Goal: Task Accomplishment & Management: Complete application form

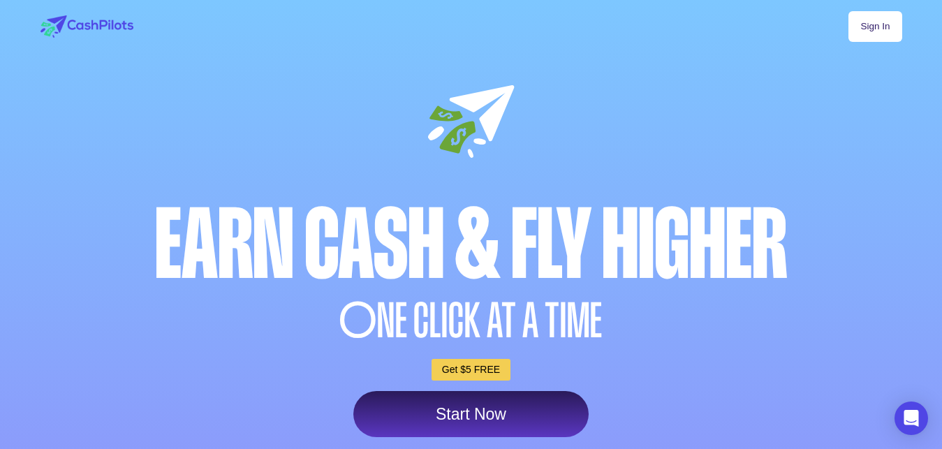
click at [890, 26] on link "Sign In" at bounding box center [875, 26] width 53 height 31
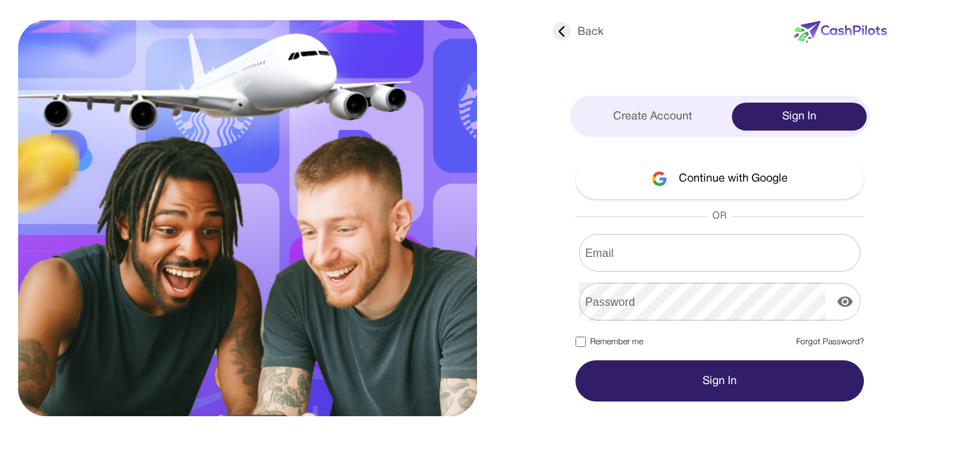
click at [635, 246] on input "Email" at bounding box center [719, 252] width 281 height 39
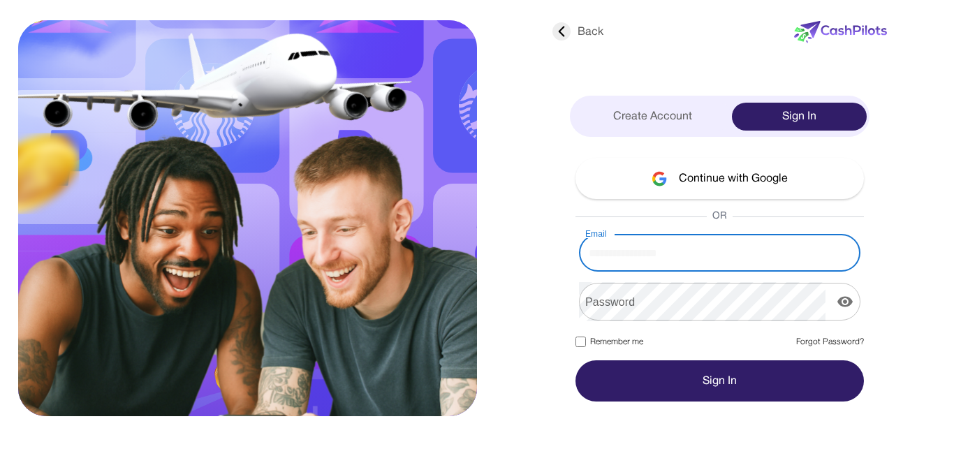
paste input "**********"
type input "**********"
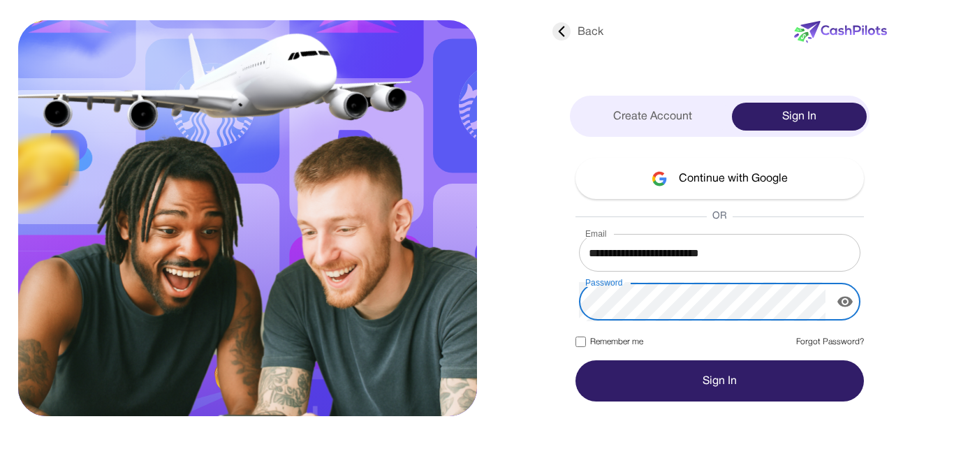
click at [732, 382] on button "Sign In" at bounding box center [719, 380] width 288 height 41
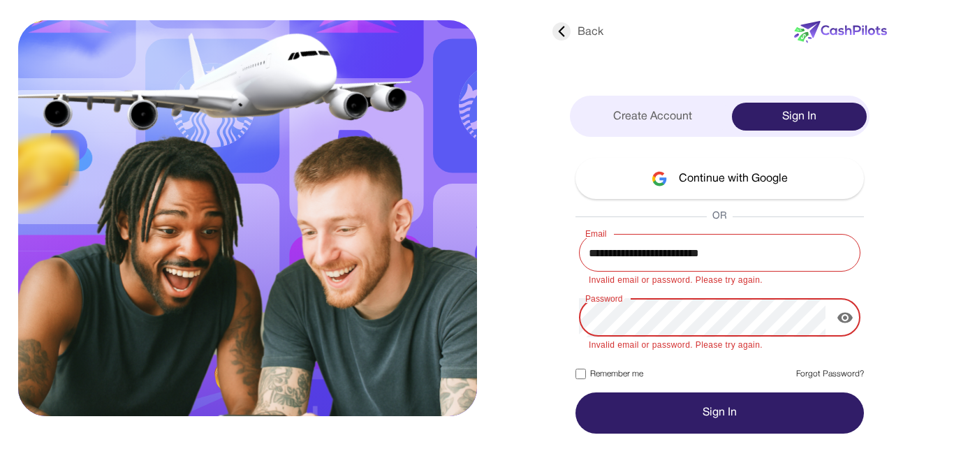
click at [846, 318] on icon "display the password" at bounding box center [844, 317] width 15 height 10
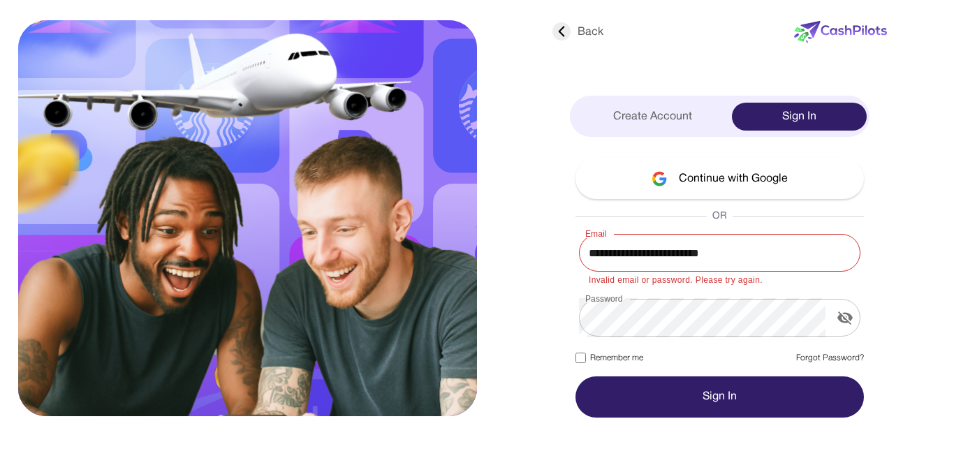
click at [695, 393] on button "Sign In" at bounding box center [719, 396] width 288 height 41
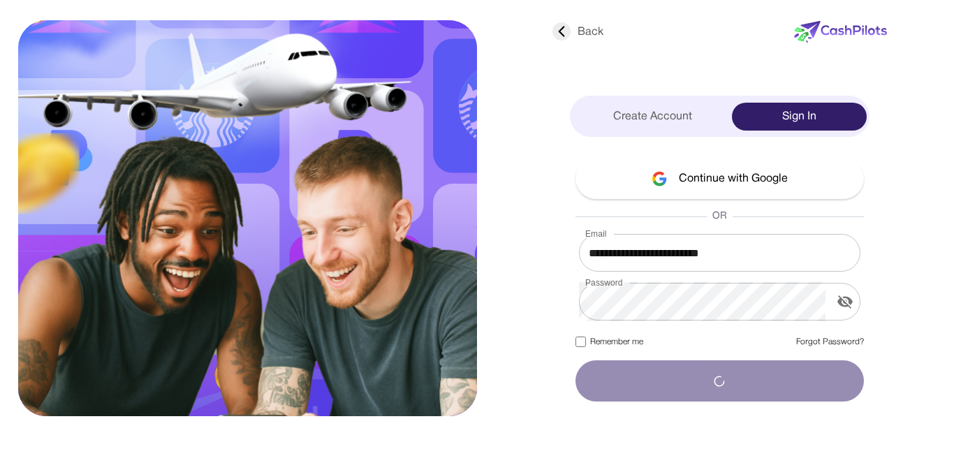
click at [665, 122] on div "Create Account" at bounding box center [653, 117] width 160 height 28
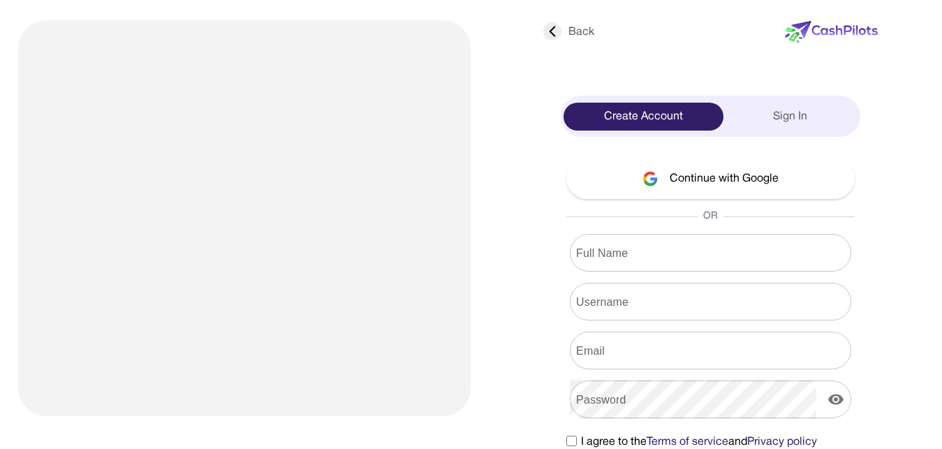
click at [680, 269] on input "Full Name" at bounding box center [710, 252] width 281 height 39
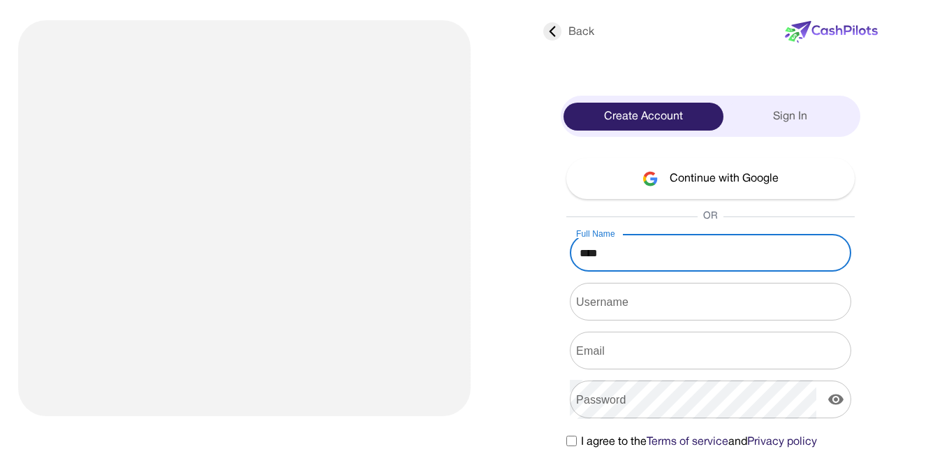
click at [714, 251] on input "Full Name" at bounding box center [710, 252] width 281 height 39
type input "**********"
click at [764, 314] on input "Username" at bounding box center [710, 301] width 281 height 39
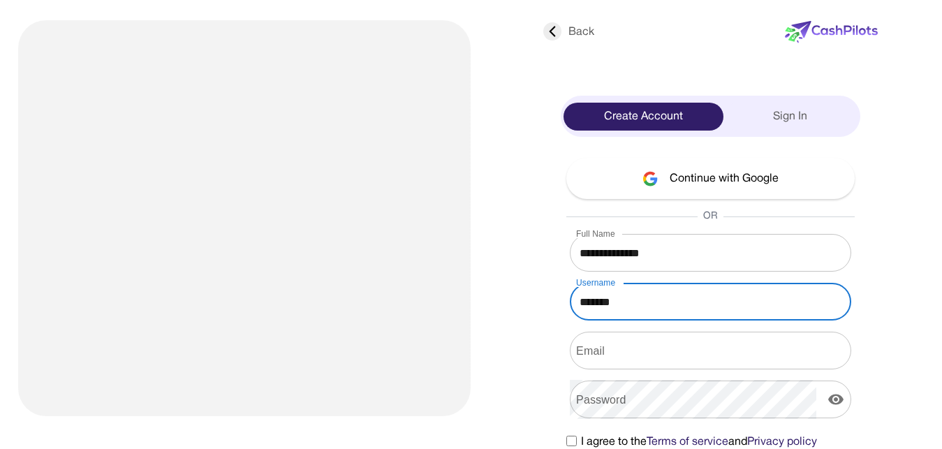
type input "*******"
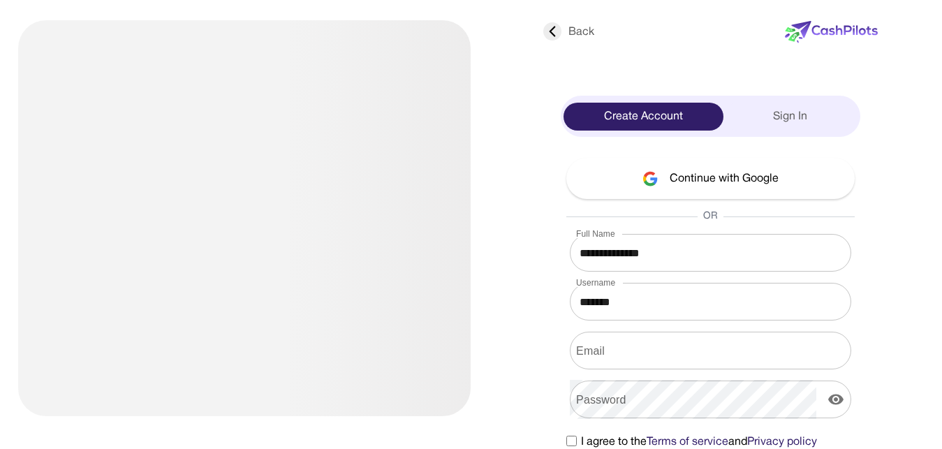
click at [659, 347] on input "Email" at bounding box center [710, 350] width 281 height 39
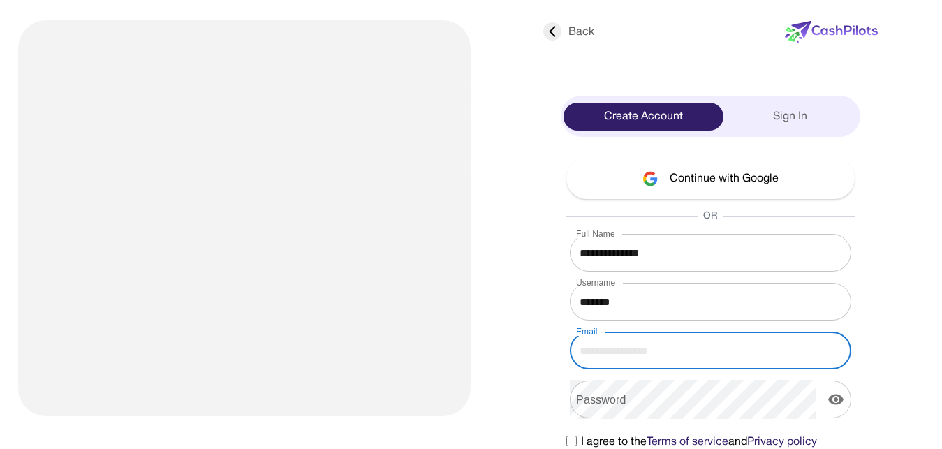
paste input "**********"
type input "**********"
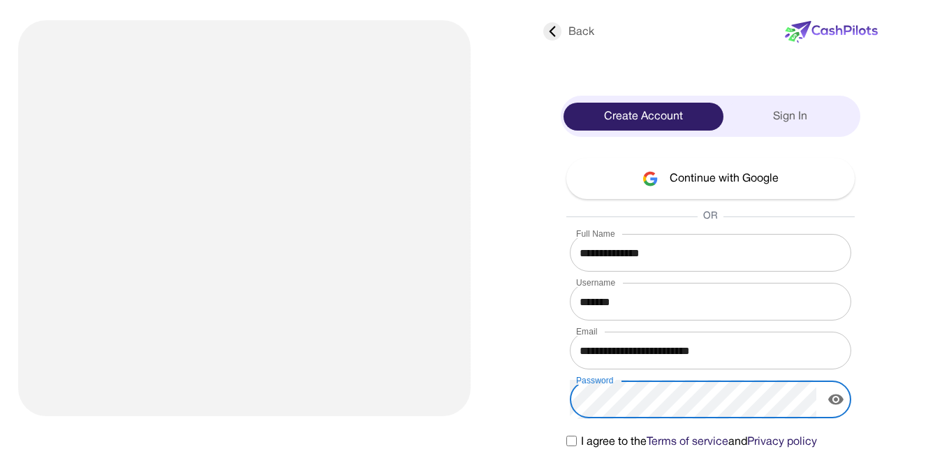
scroll to position [54, 0]
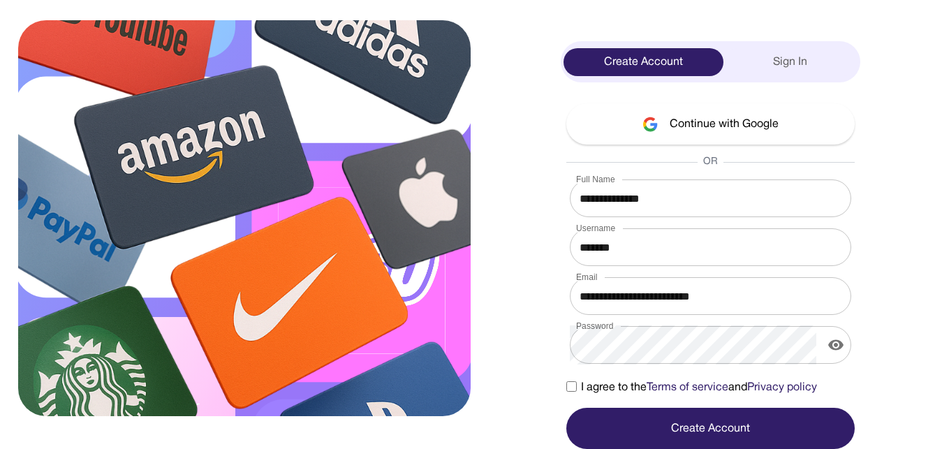
click at [663, 423] on button "Create Account" at bounding box center [710, 428] width 288 height 41
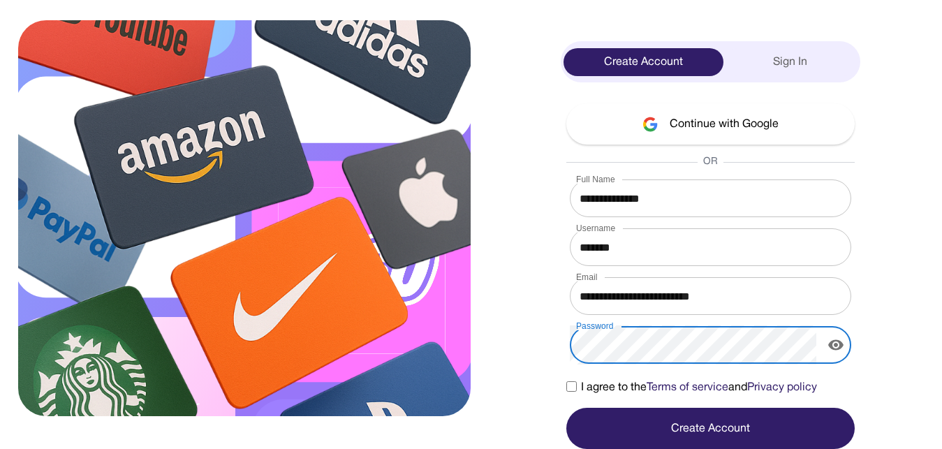
click at [836, 339] on icon "display the password" at bounding box center [836, 345] width 17 height 17
click at [739, 416] on button "Create Account" at bounding box center [710, 428] width 288 height 41
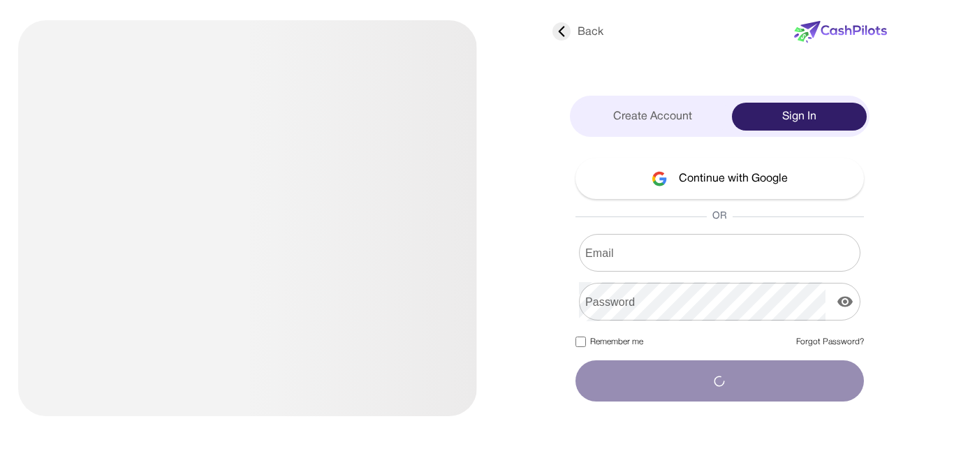
click at [711, 256] on input "Email" at bounding box center [719, 252] width 281 height 39
click at [631, 252] on input "Email" at bounding box center [719, 252] width 281 height 39
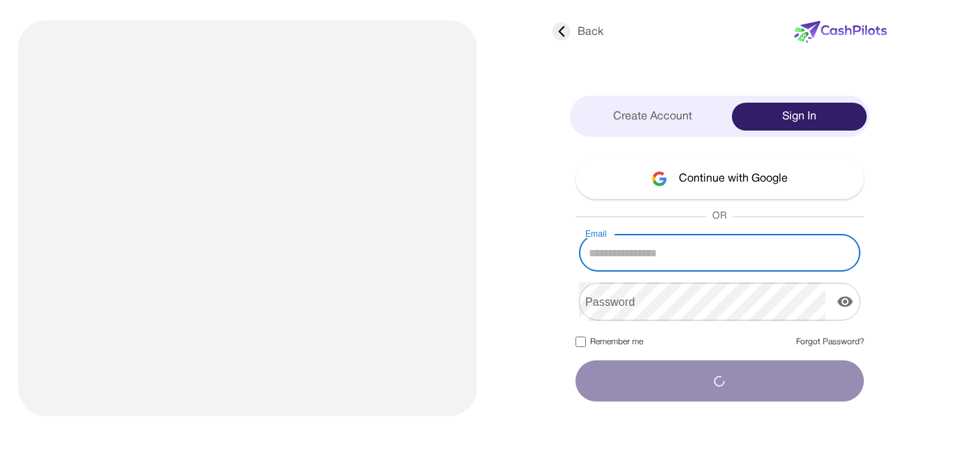
paste input "**********"
type input "**********"
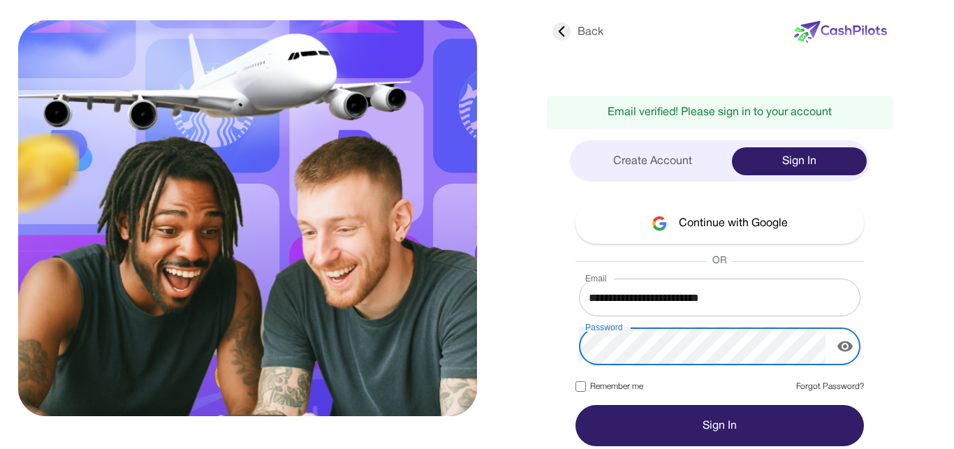
click at [846, 349] on icon "display the password" at bounding box center [845, 346] width 17 height 17
click at [601, 388] on label "Remember me" at bounding box center [609, 387] width 68 height 13
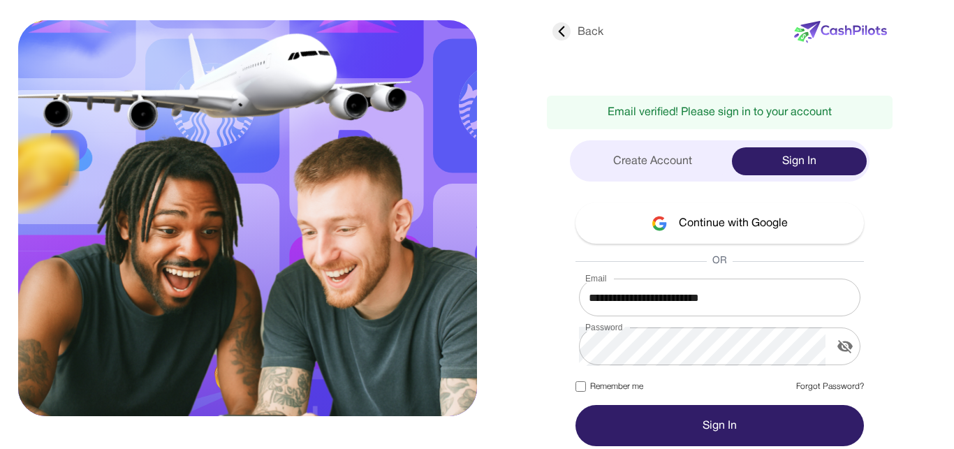
click at [670, 423] on button "Sign In" at bounding box center [719, 425] width 288 height 41
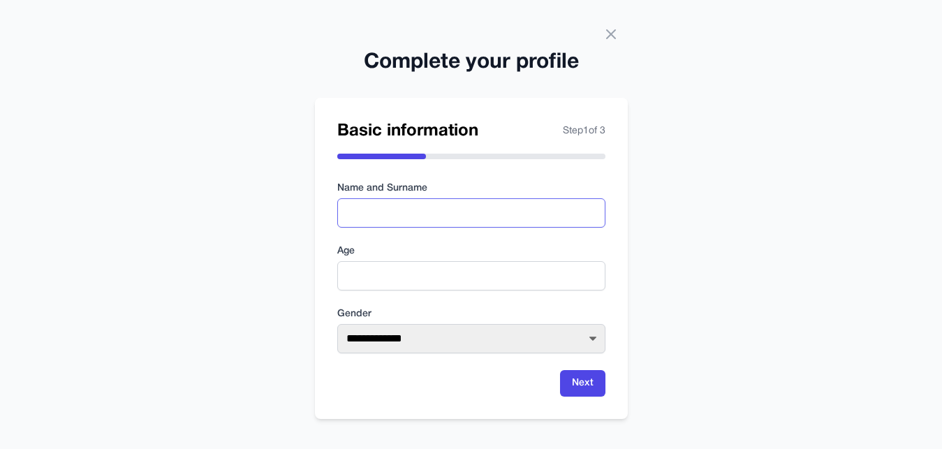
click at [480, 213] on input "text" at bounding box center [471, 212] width 268 height 29
type input "**********"
click at [464, 283] on input "number" at bounding box center [471, 275] width 268 height 29
type input "**"
click at [337, 324] on select "**********" at bounding box center [471, 338] width 268 height 29
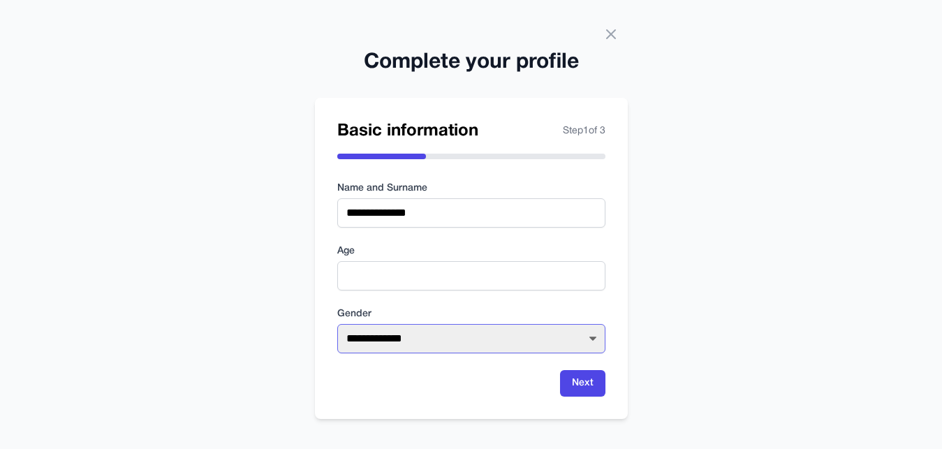
select select "****"
click option "****" at bounding box center [0, 0] width 0 height 0
click at [593, 374] on button "Next" at bounding box center [582, 383] width 45 height 27
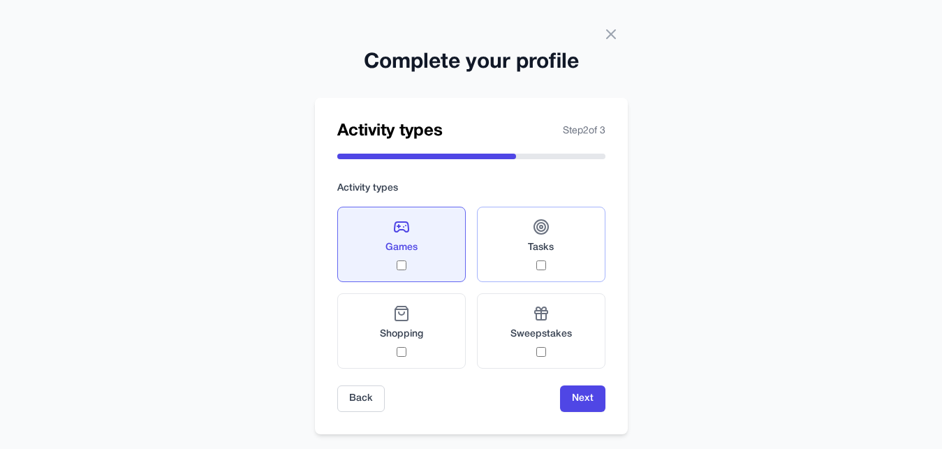
click at [524, 261] on label "Tasks" at bounding box center [541, 244] width 129 height 75
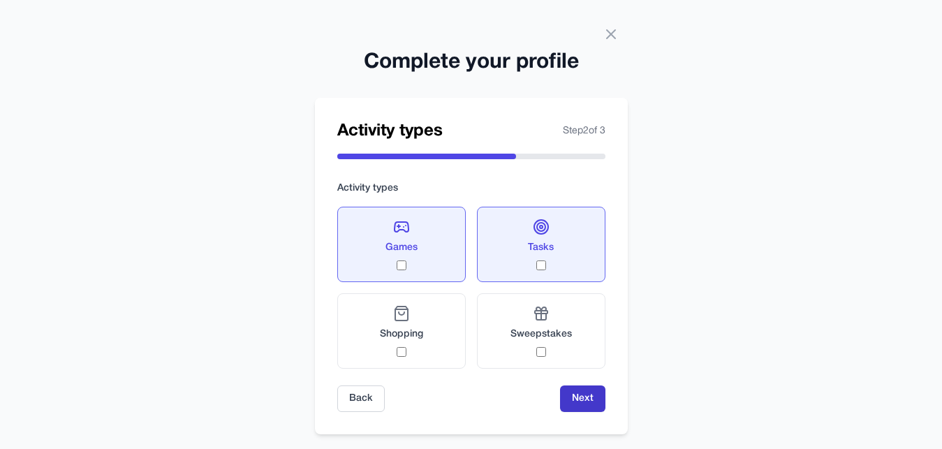
click at [580, 398] on button "Next" at bounding box center [582, 399] width 45 height 27
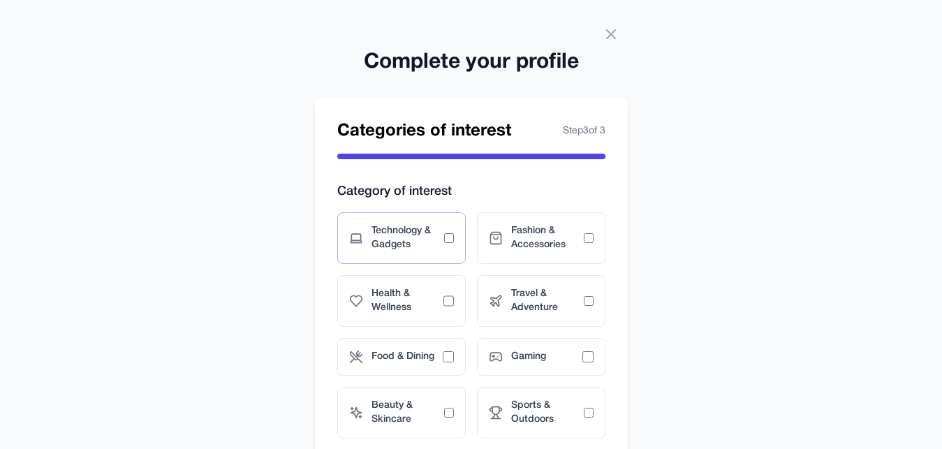
click at [439, 243] on span "Technology & Gadgets" at bounding box center [408, 238] width 73 height 28
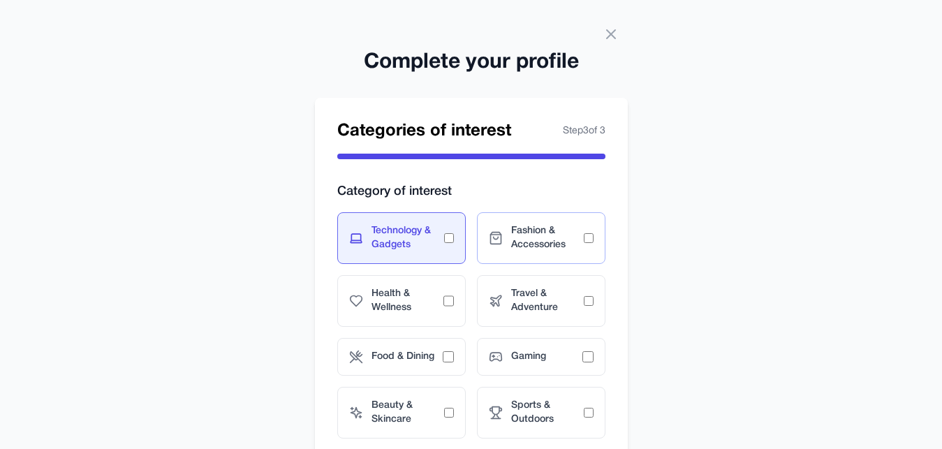
click at [541, 254] on div "Fashion & Accessories" at bounding box center [541, 238] width 129 height 52
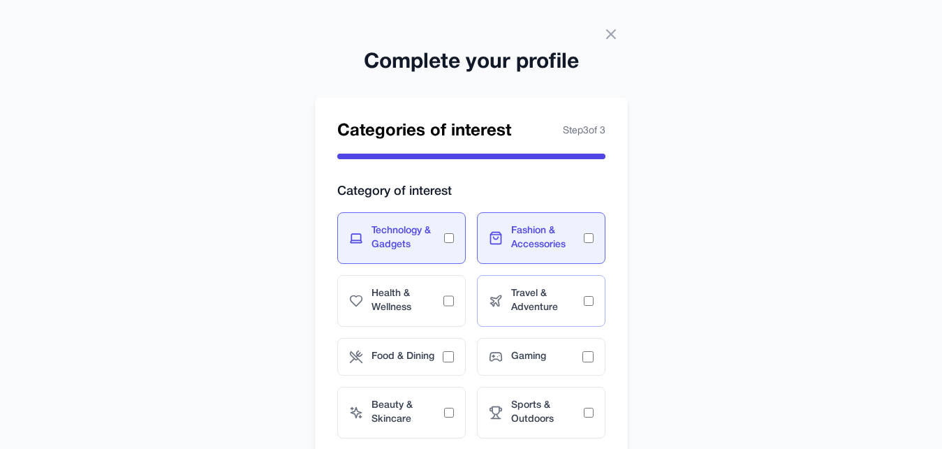
click at [501, 293] on div "Travel & Adventure" at bounding box center [541, 301] width 129 height 52
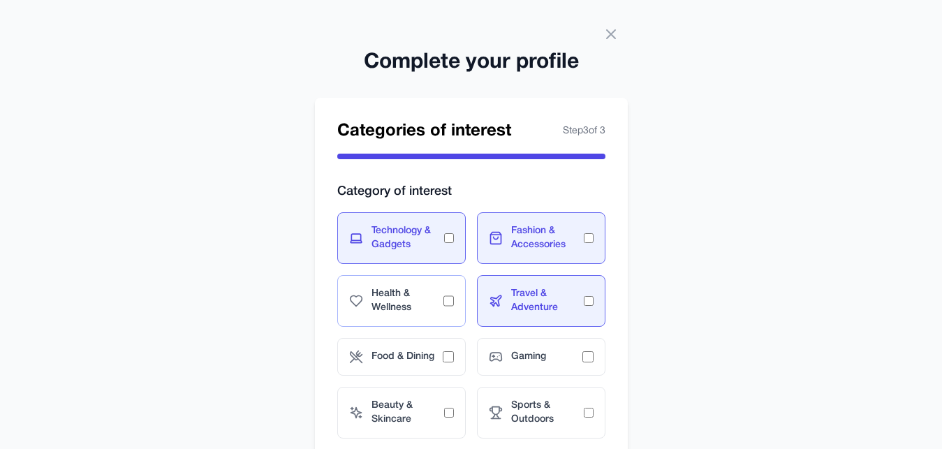
click at [432, 293] on span "Health & Wellness" at bounding box center [408, 301] width 73 height 28
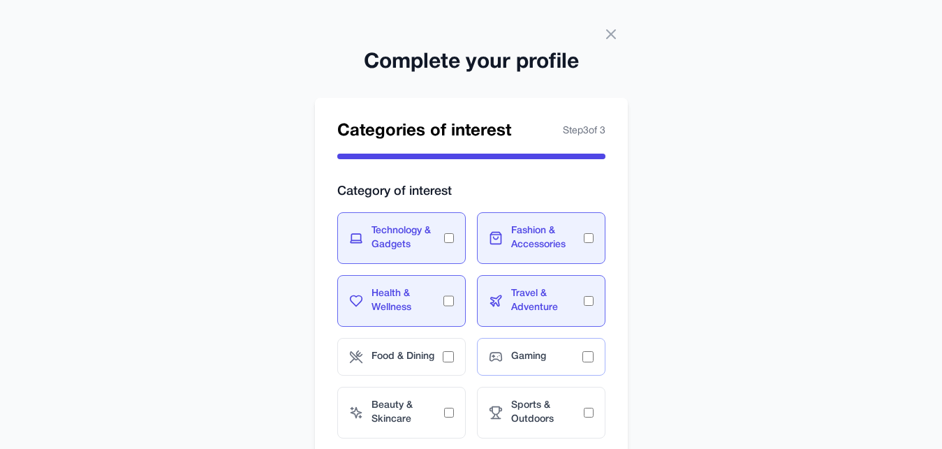
click at [559, 346] on div "Gaming" at bounding box center [541, 357] width 129 height 38
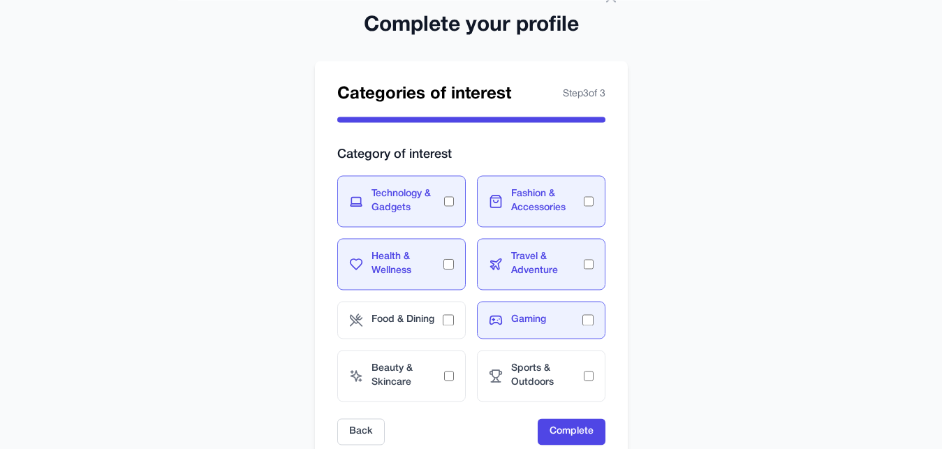
scroll to position [89, 0]
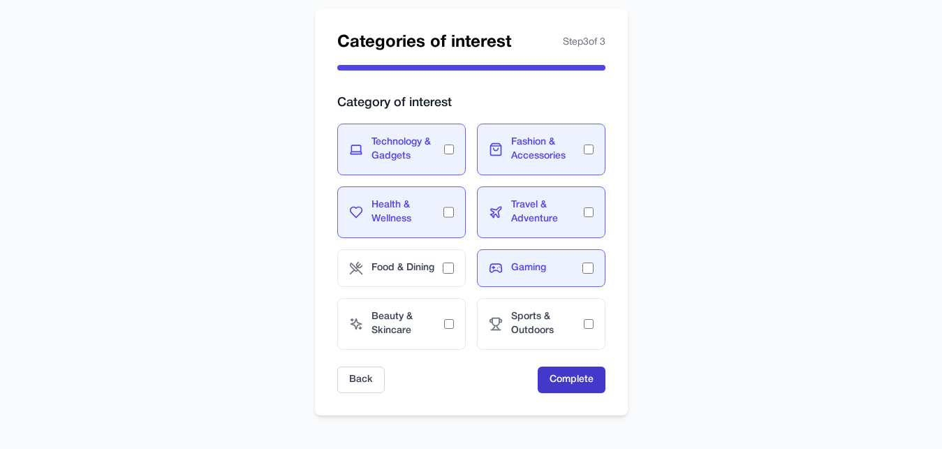
click at [573, 376] on button "Complete" at bounding box center [572, 380] width 68 height 27
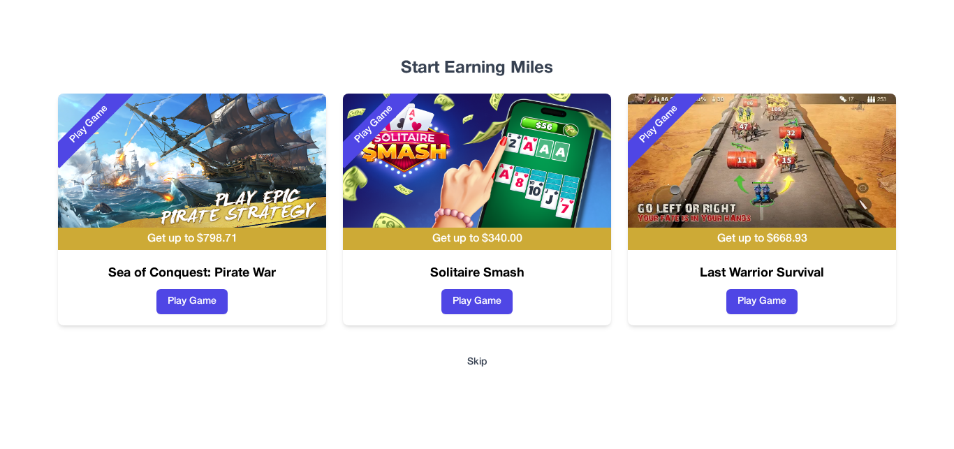
click at [481, 360] on button "Skip" at bounding box center [477, 362] width 20 height 14
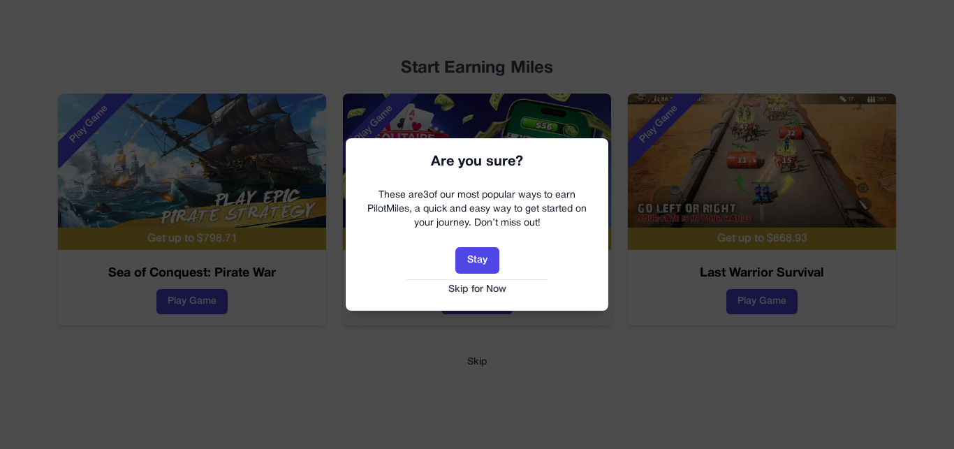
click at [485, 291] on button "Skip for Now" at bounding box center [477, 290] width 235 height 14
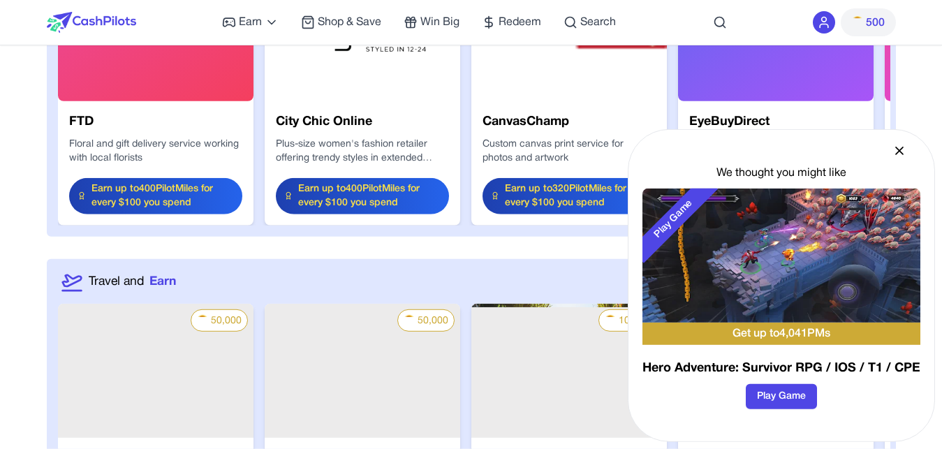
scroll to position [1638, 0]
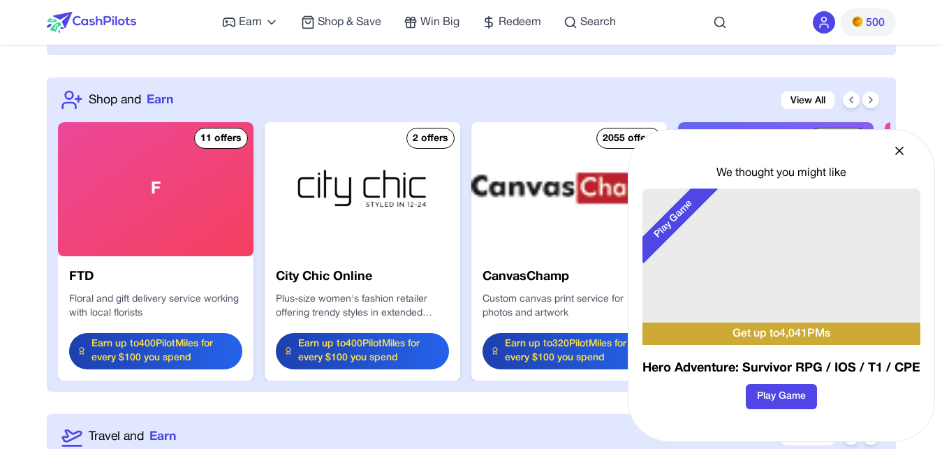
click at [897, 153] on icon at bounding box center [899, 150] width 7 height 7
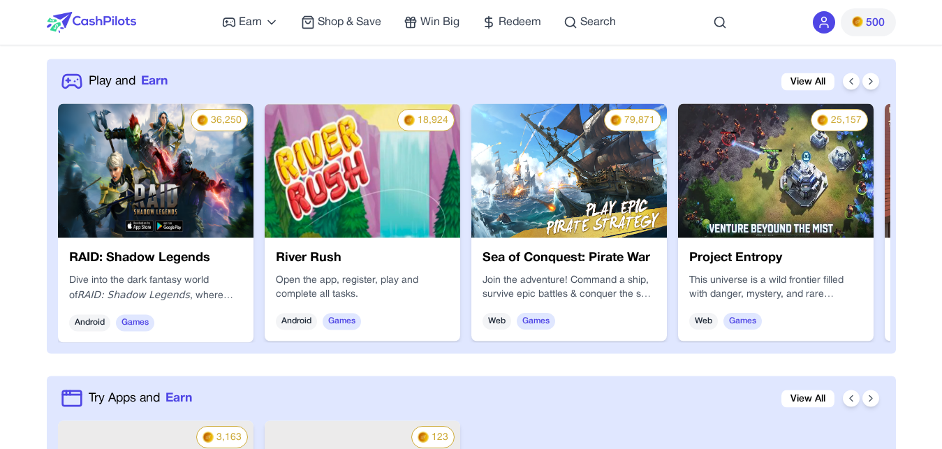
scroll to position [641, 0]
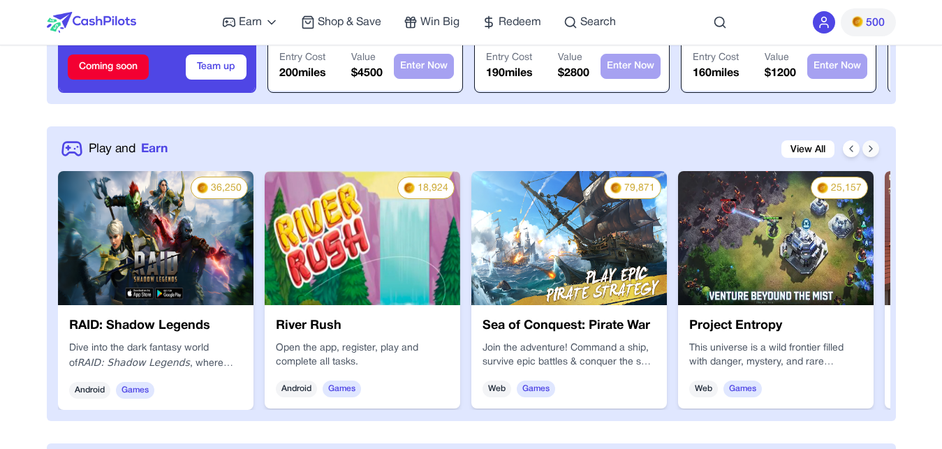
click at [872, 148] on icon at bounding box center [870, 149] width 3 height 6
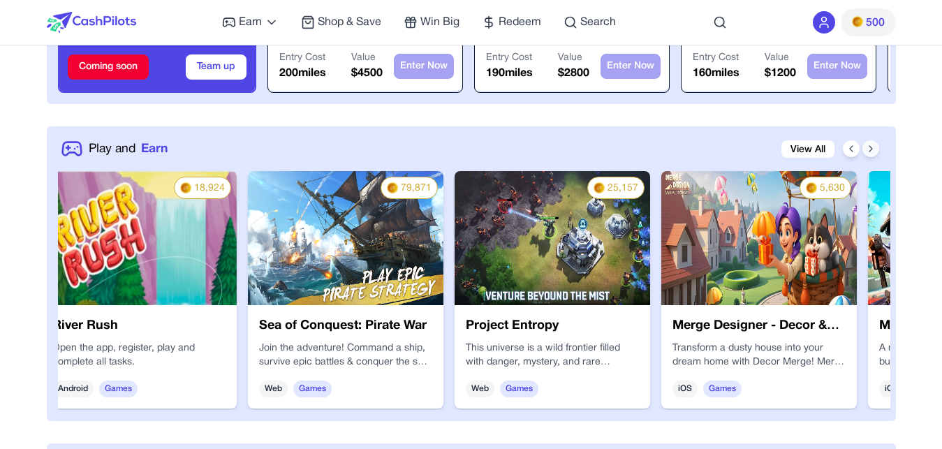
click at [872, 148] on icon at bounding box center [870, 149] width 3 height 6
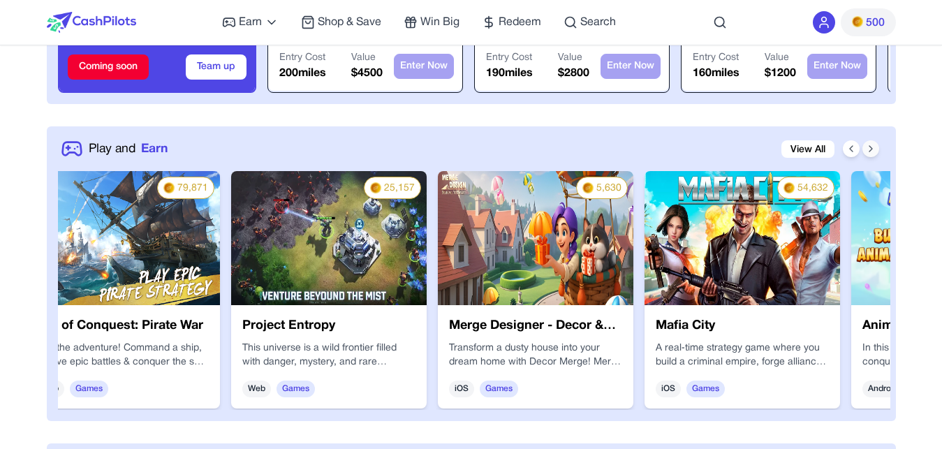
click at [872, 148] on icon at bounding box center [870, 149] width 3 height 6
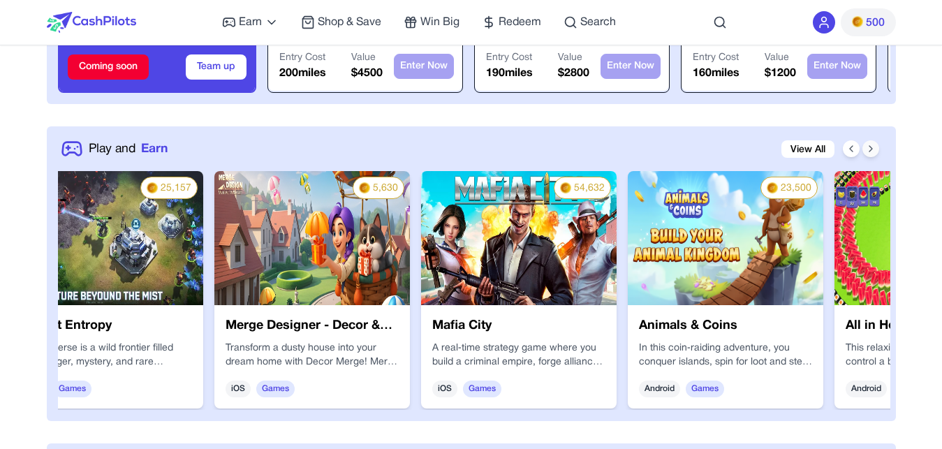
click at [872, 148] on icon at bounding box center [870, 149] width 3 height 6
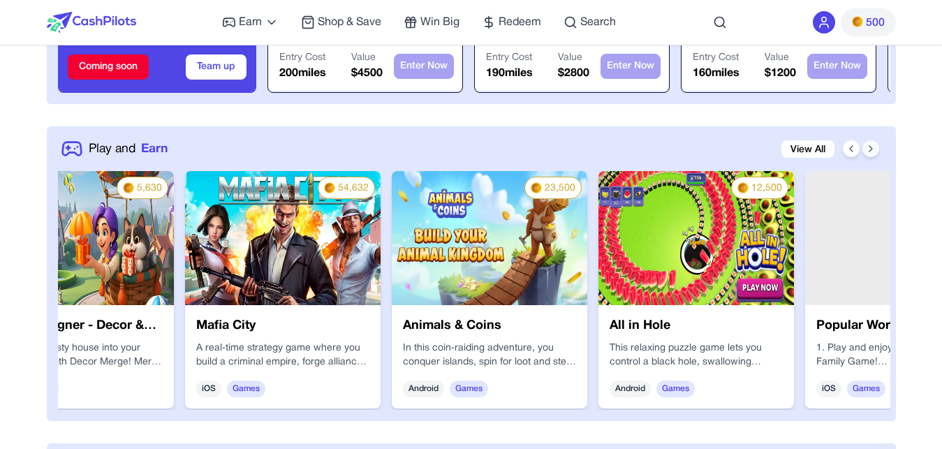
click at [872, 148] on icon at bounding box center [870, 149] width 3 height 6
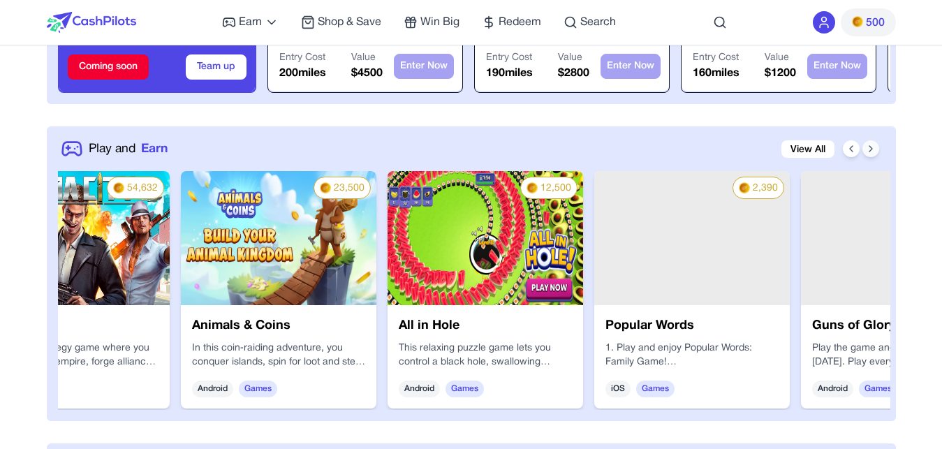
click at [872, 148] on icon at bounding box center [870, 149] width 3 height 6
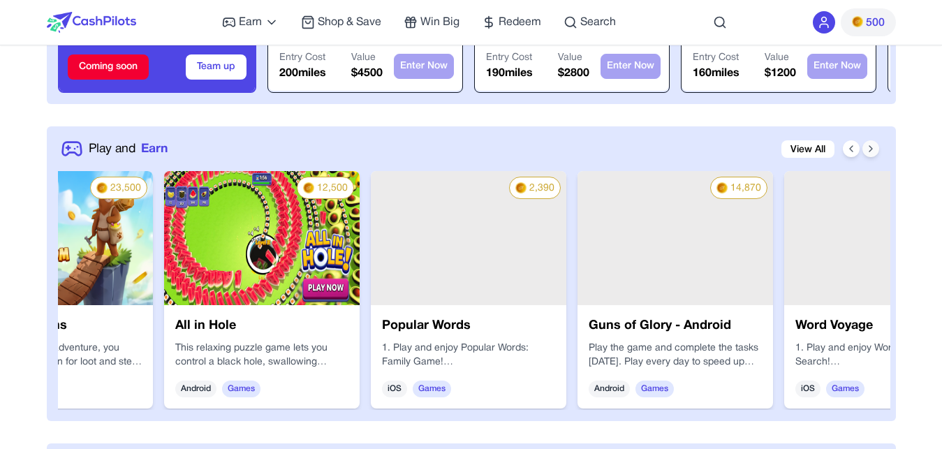
click at [872, 148] on icon at bounding box center [870, 149] width 3 height 6
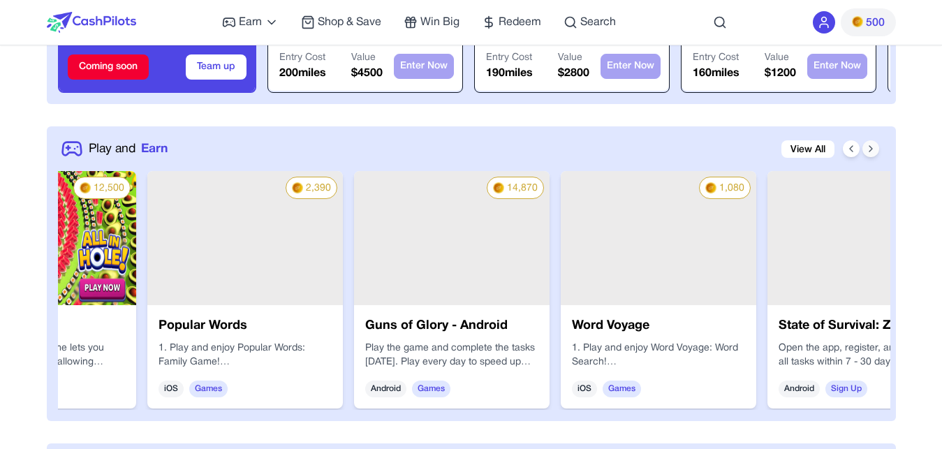
click at [872, 148] on icon at bounding box center [870, 149] width 3 height 6
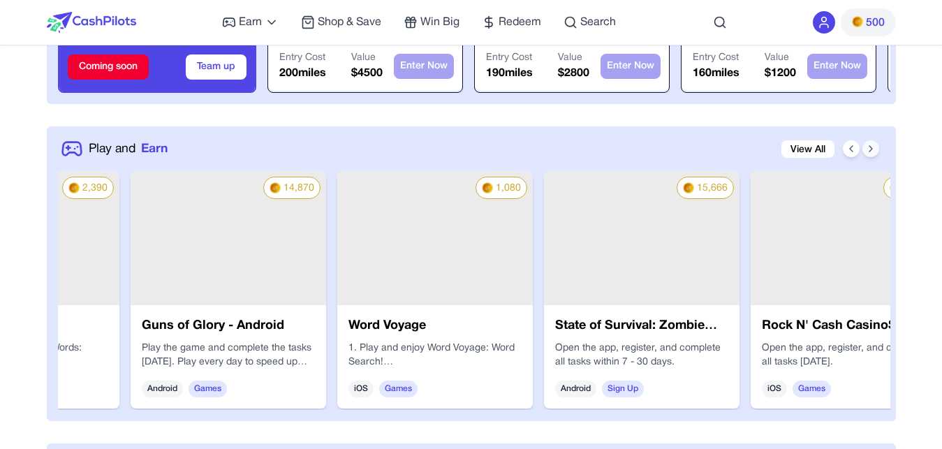
click at [872, 148] on icon at bounding box center [870, 149] width 3 height 6
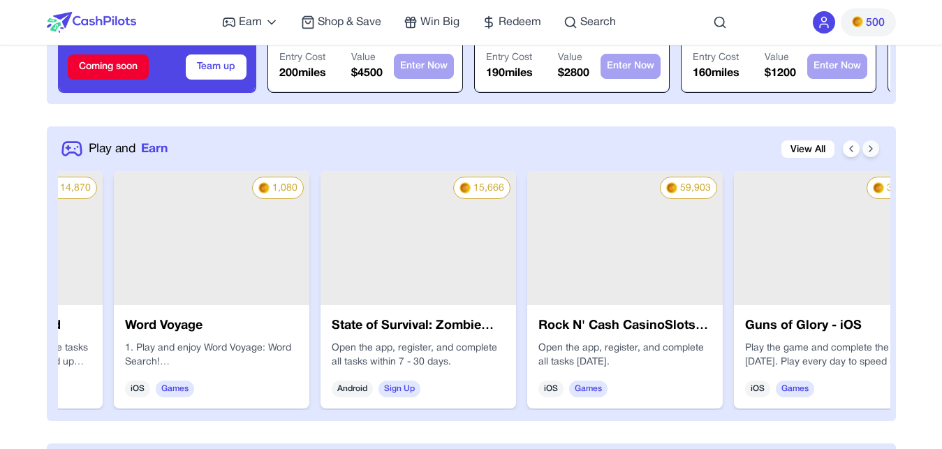
click at [872, 148] on icon at bounding box center [870, 149] width 3 height 6
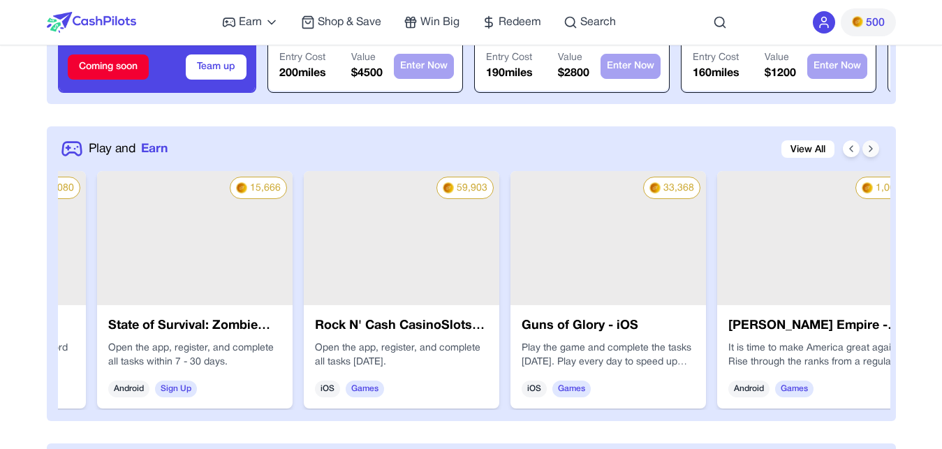
click at [872, 148] on icon at bounding box center [870, 149] width 3 height 6
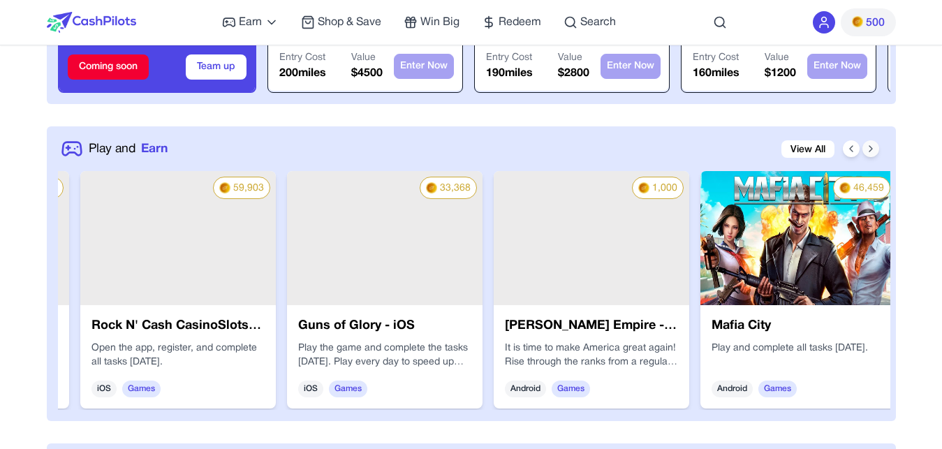
click at [872, 148] on icon at bounding box center [870, 149] width 3 height 6
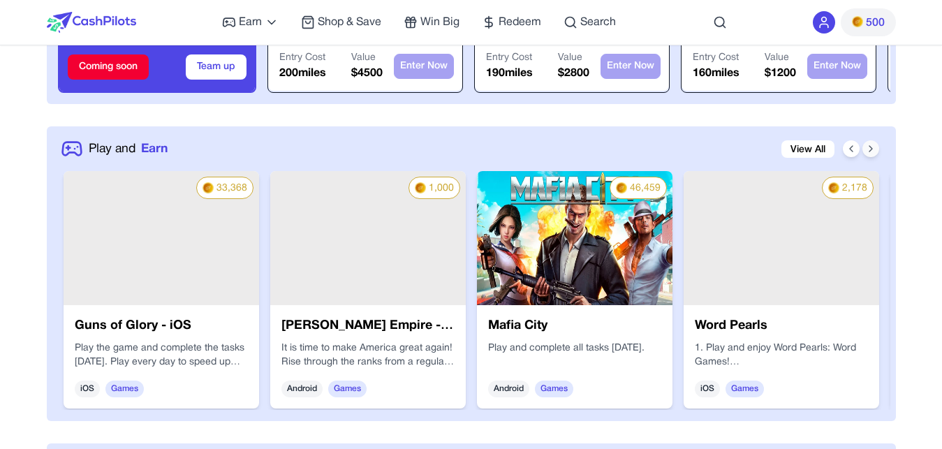
click at [872, 148] on icon at bounding box center [870, 149] width 3 height 6
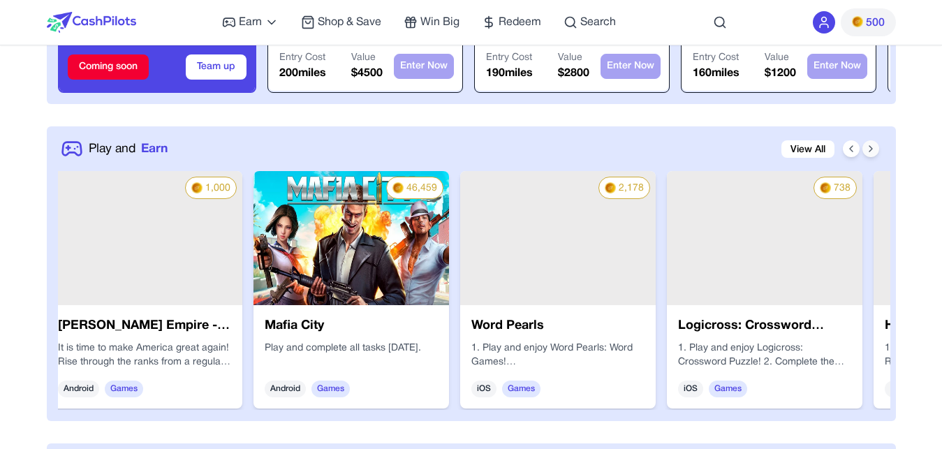
click at [872, 148] on icon at bounding box center [870, 149] width 3 height 6
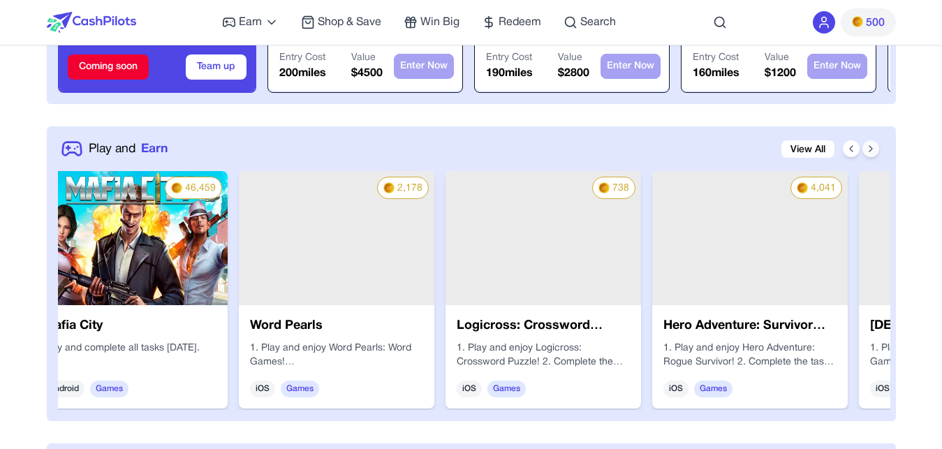
scroll to position [0, 3129]
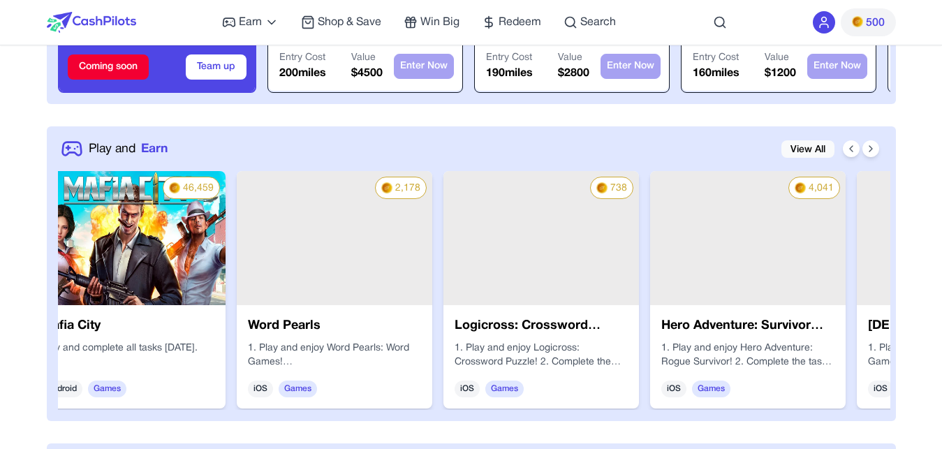
click at [827, 148] on link "View All" at bounding box center [807, 148] width 53 height 17
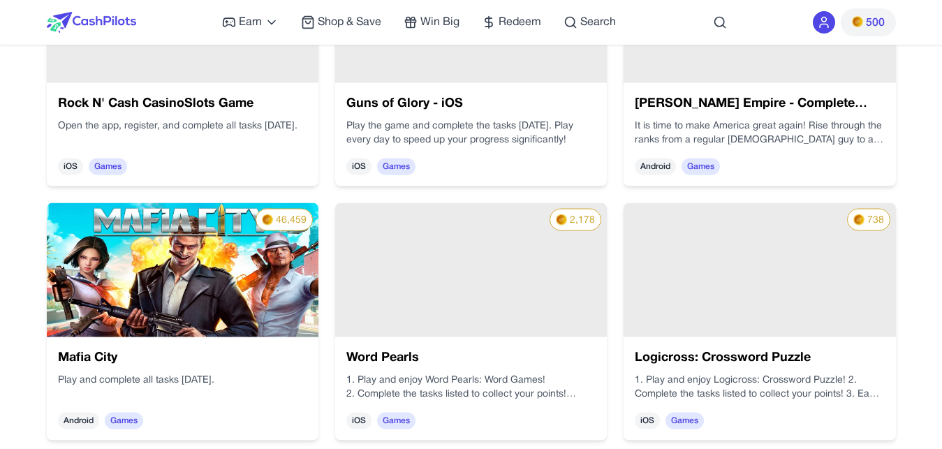
scroll to position [1353, 0]
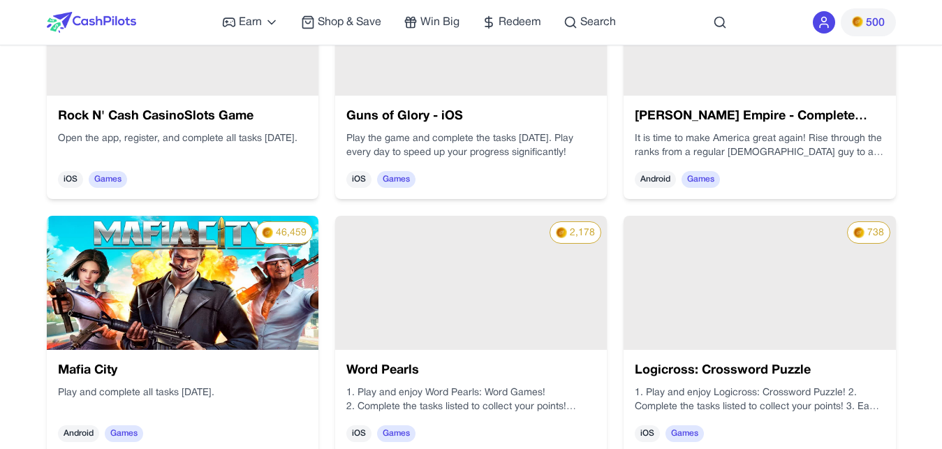
click at [257, 267] on img at bounding box center [183, 283] width 272 height 134
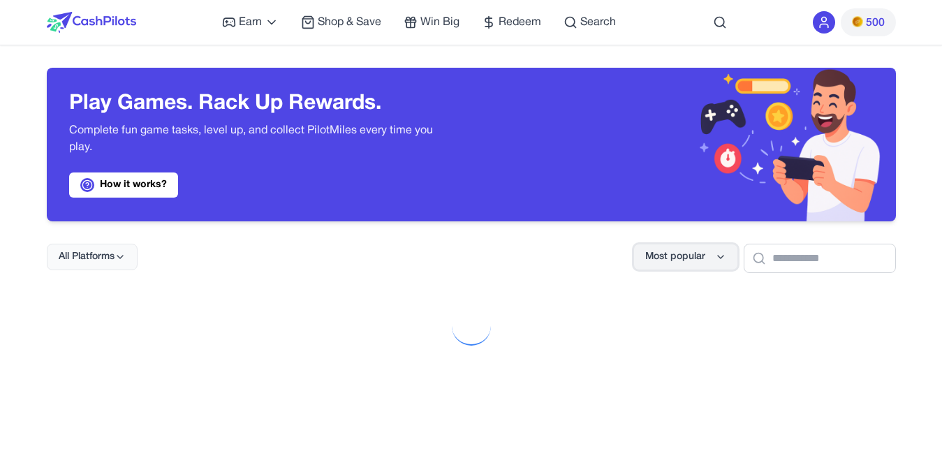
click at [694, 258] on button "Most popular" at bounding box center [685, 257] width 105 height 27
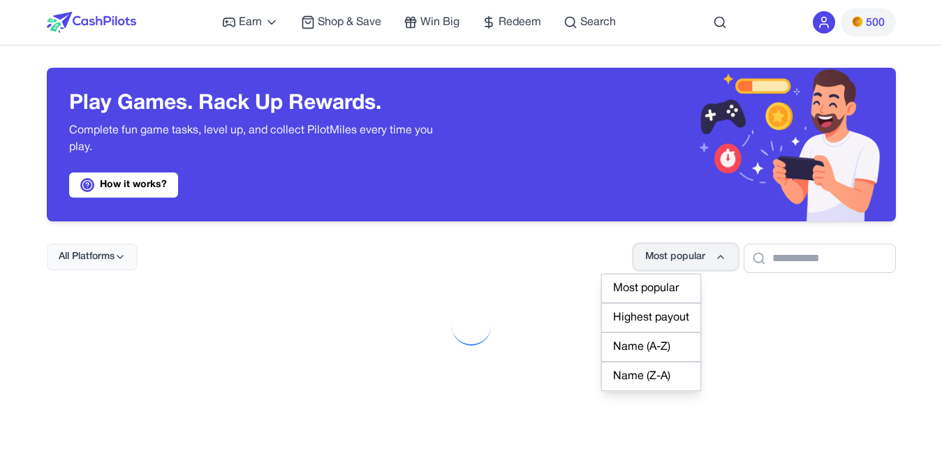
click at [694, 258] on button "Most popular" at bounding box center [685, 257] width 105 height 27
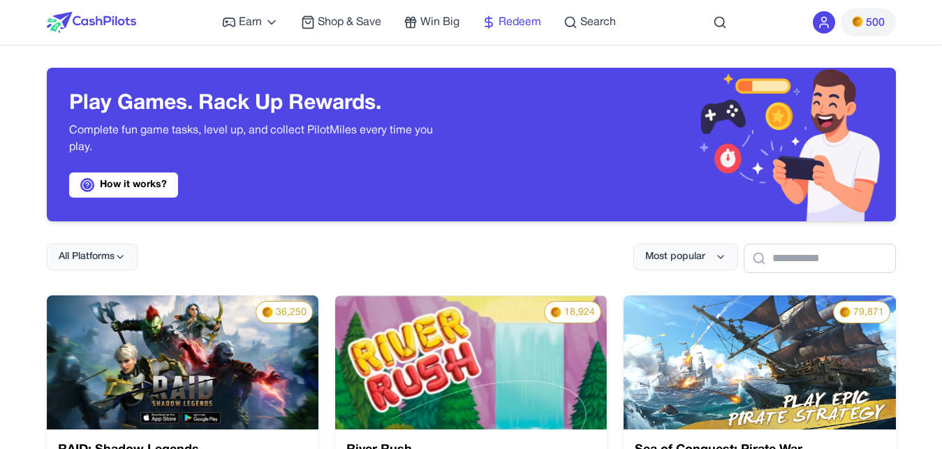
click at [512, 24] on span "Redeem" at bounding box center [520, 22] width 43 height 17
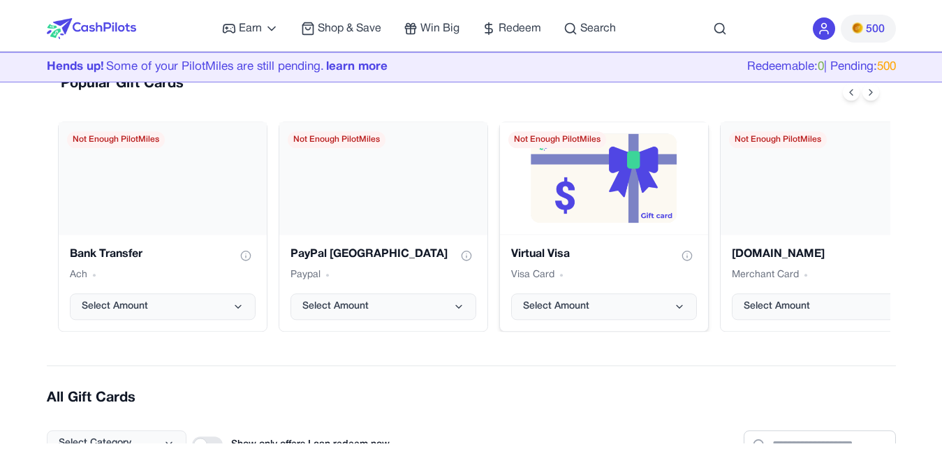
scroll to position [214, 0]
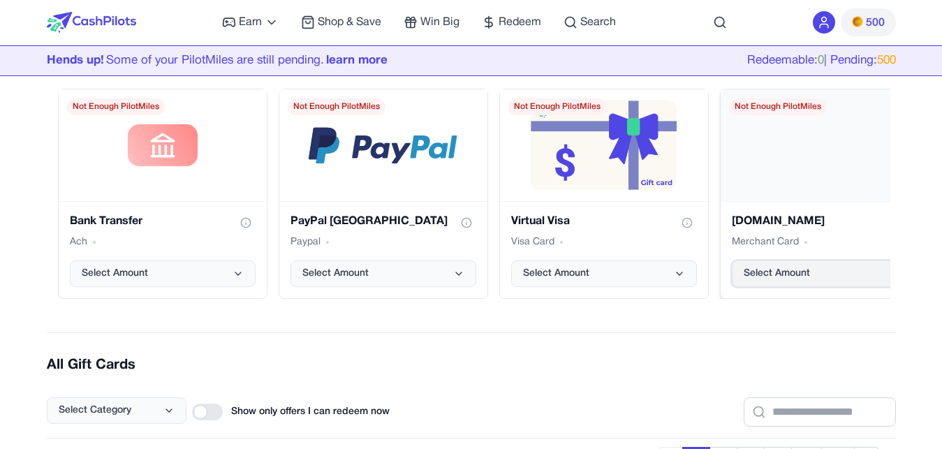
click at [786, 272] on span "Select Amount" at bounding box center [777, 274] width 66 height 14
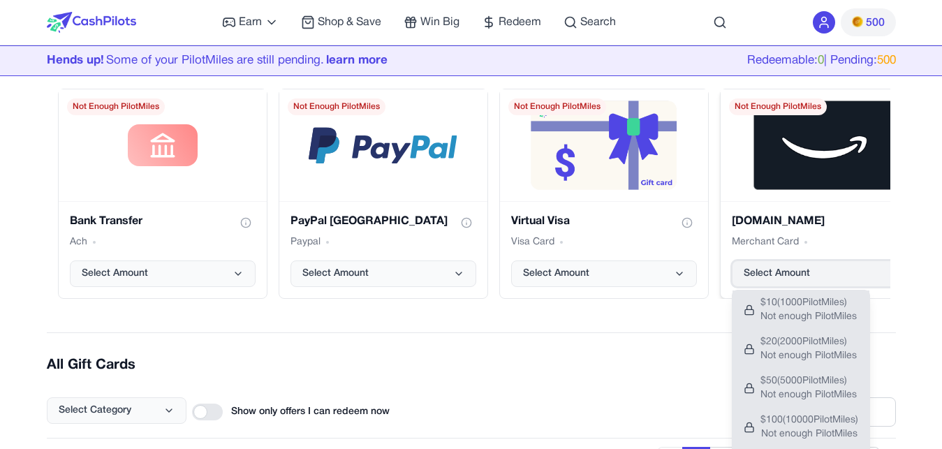
click at [795, 272] on span "Select Amount" at bounding box center [777, 274] width 66 height 14
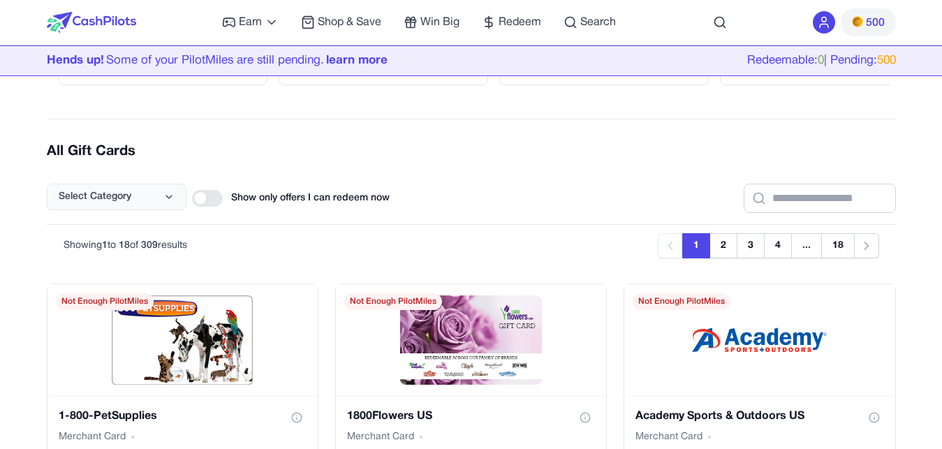
scroll to position [0, 0]
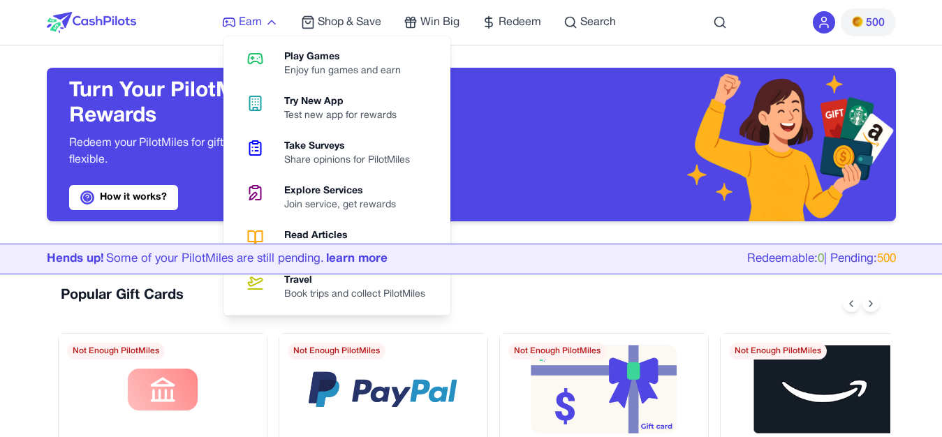
click at [256, 18] on span "Earn" at bounding box center [250, 22] width 23 height 17
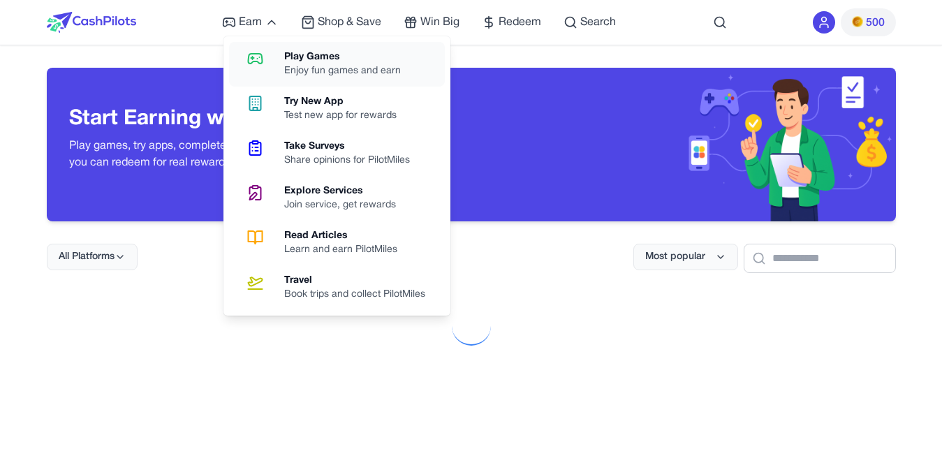
click at [301, 47] on link "Play Games Enjoy fun games and earn" at bounding box center [337, 64] width 216 height 45
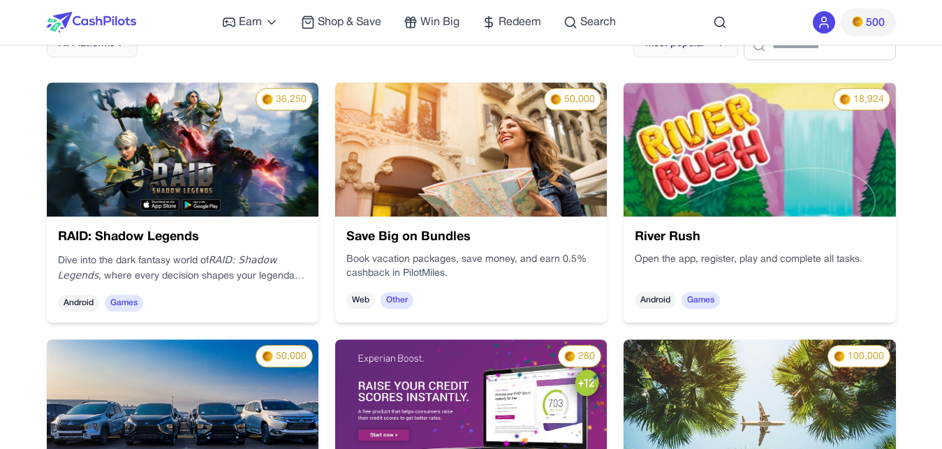
scroll to position [214, 0]
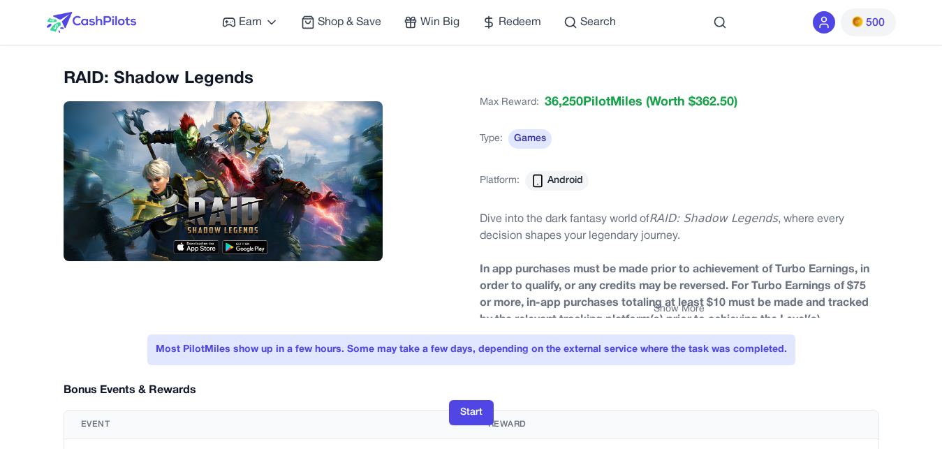
scroll to position [285, 0]
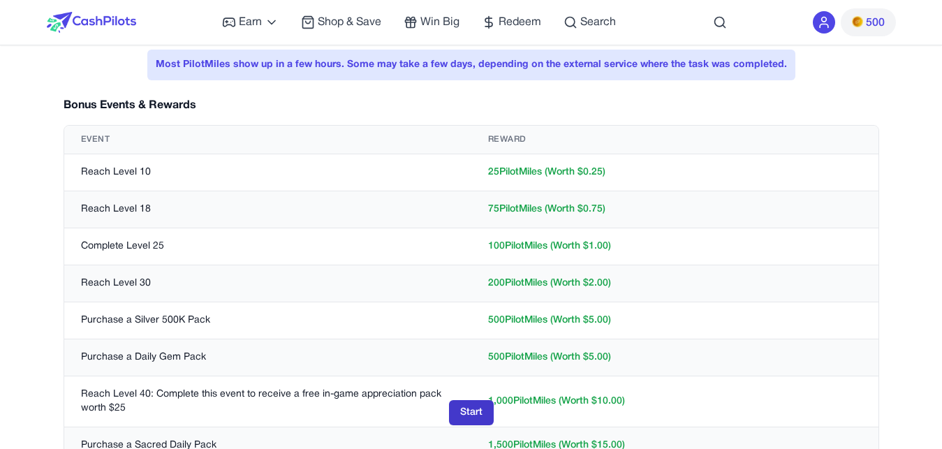
click at [480, 417] on button "Start" at bounding box center [471, 412] width 45 height 25
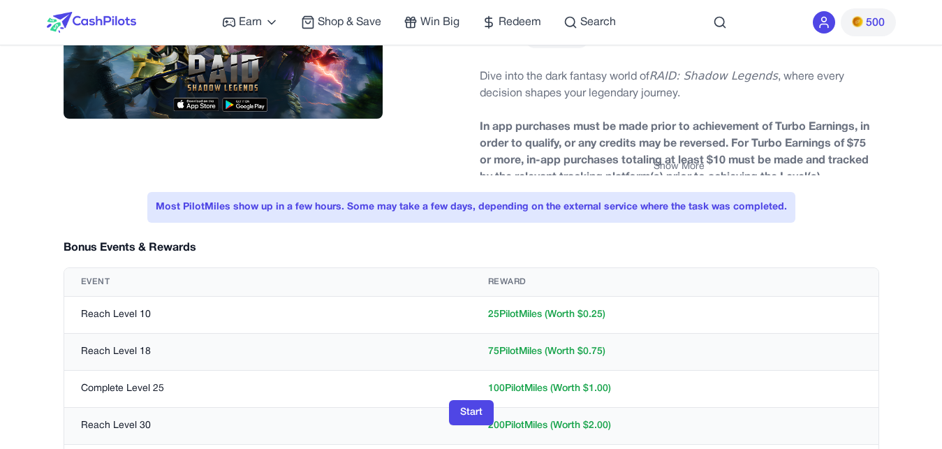
scroll to position [0, 0]
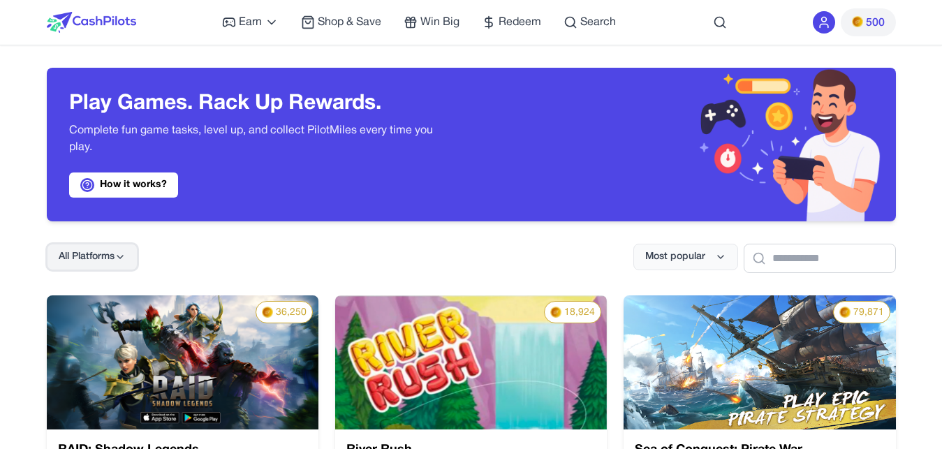
click at [101, 254] on span "All Platforms" at bounding box center [87, 257] width 56 height 14
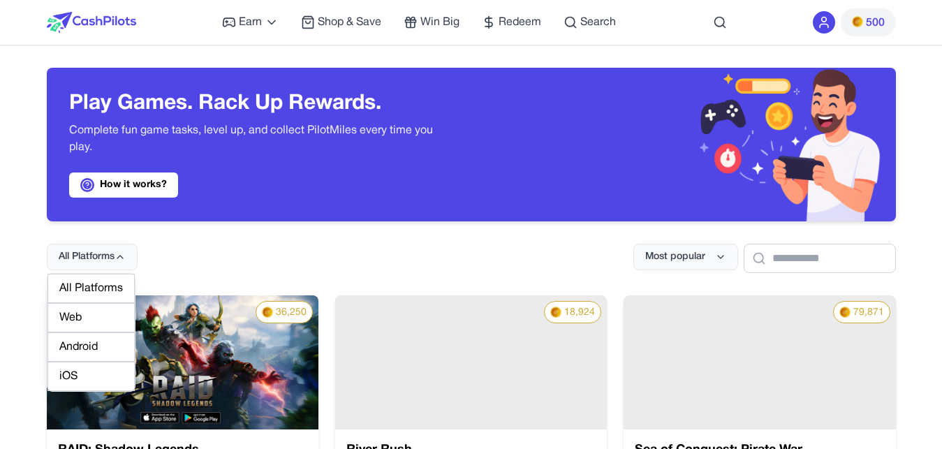
click at [96, 347] on div "Android" at bounding box center [90, 346] width 87 height 29
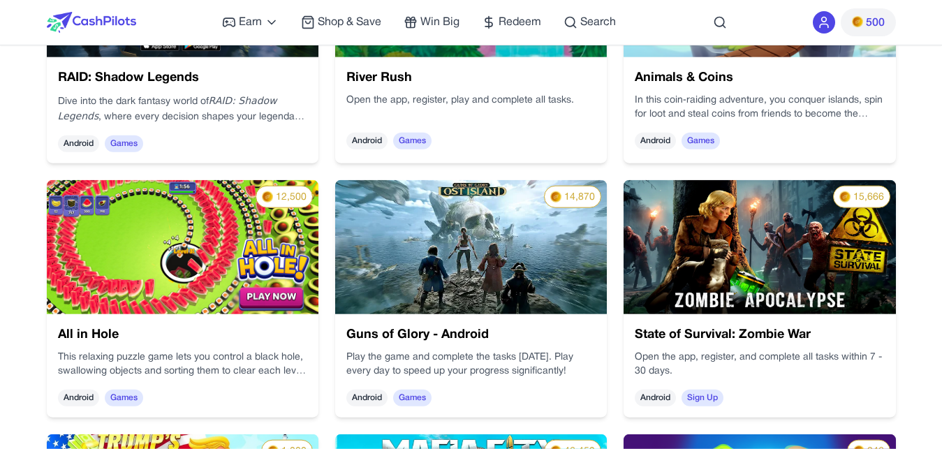
scroll to position [356, 0]
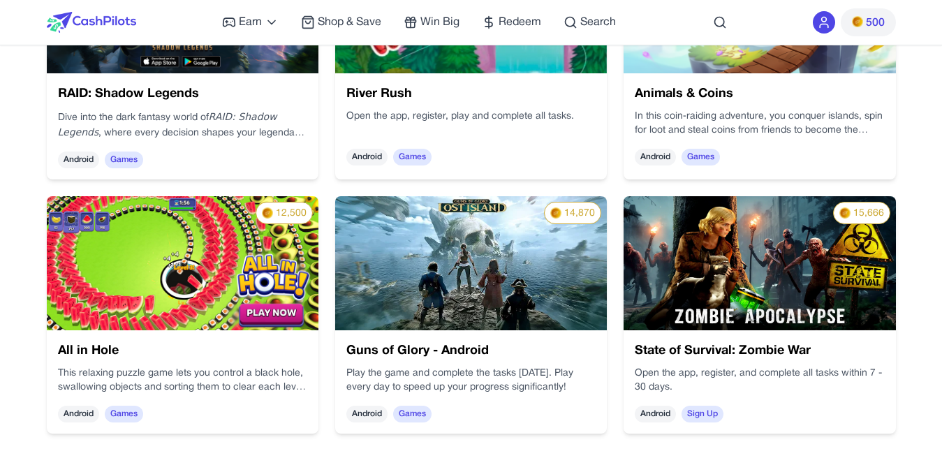
click at [724, 267] on img at bounding box center [760, 263] width 272 height 134
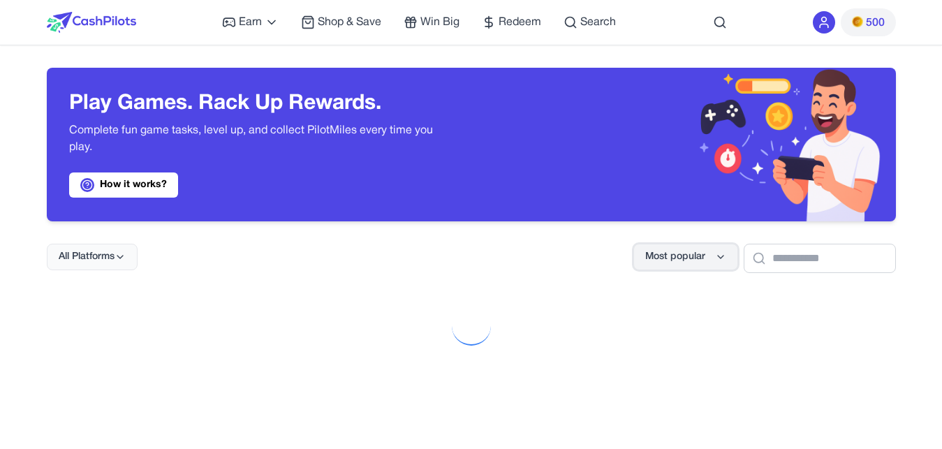
click at [661, 262] on span "Most popular" at bounding box center [675, 257] width 60 height 14
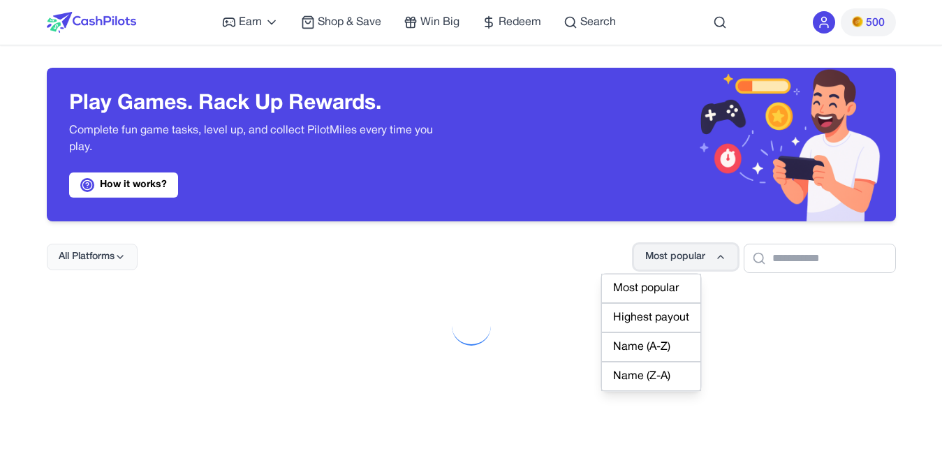
click at [661, 262] on span "Most popular" at bounding box center [675, 257] width 60 height 14
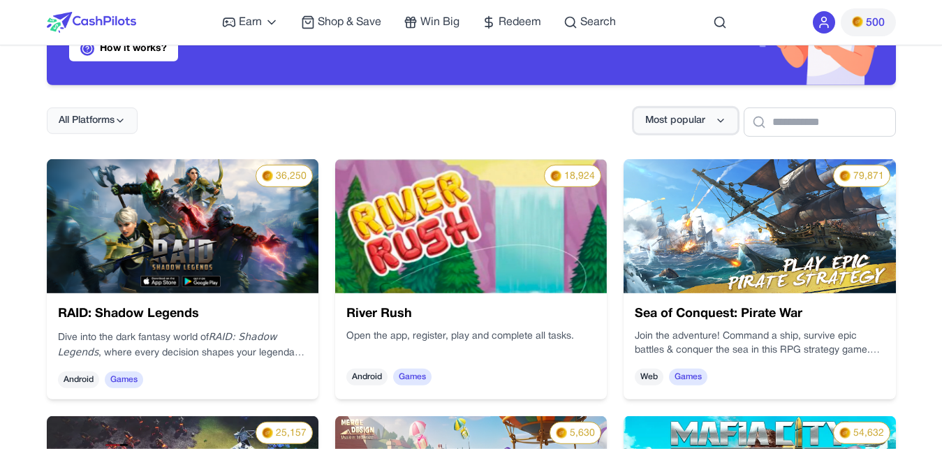
scroll to position [142, 0]
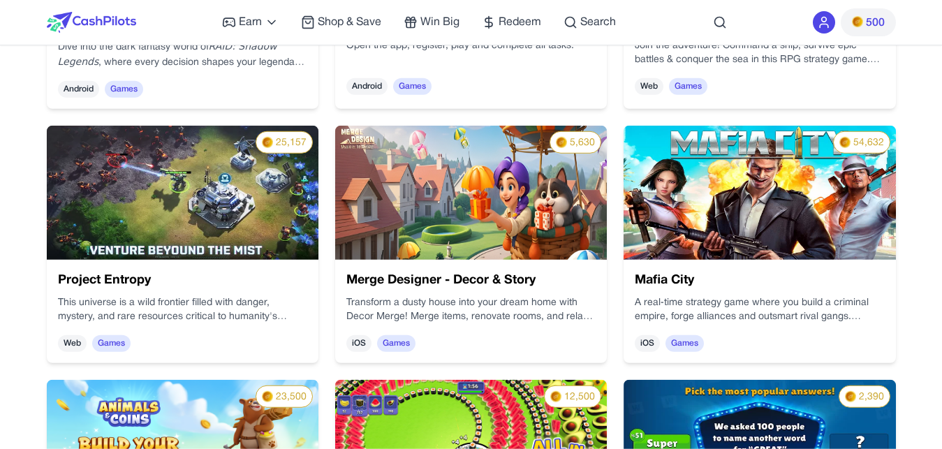
scroll to position [441, 0]
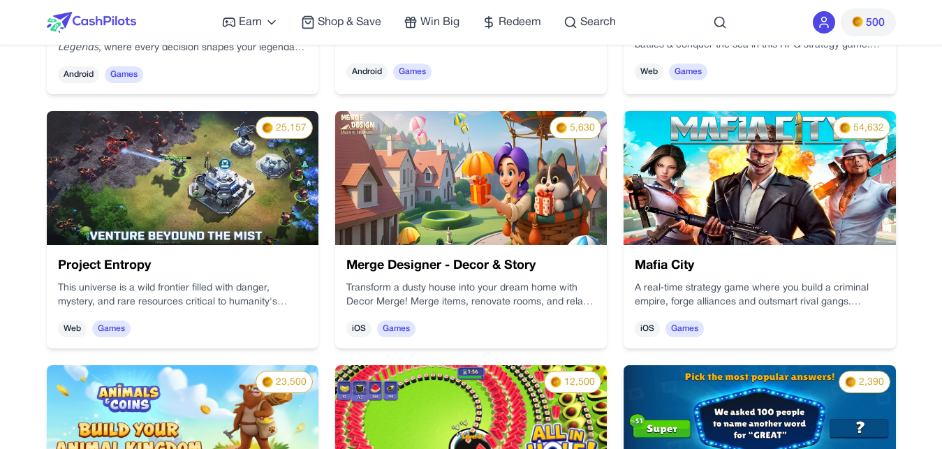
click at [426, 281] on p "Transform a dusty house into your dream home with Decor Merge! Merge items, ren…" at bounding box center [470, 295] width 249 height 28
